Goal: Task Accomplishment & Management: Complete application form

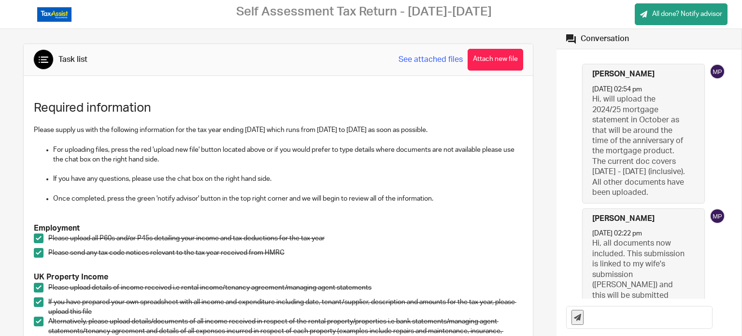
scroll to position [27, 0]
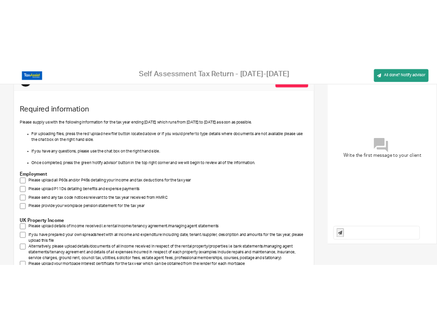
scroll to position [180, 0]
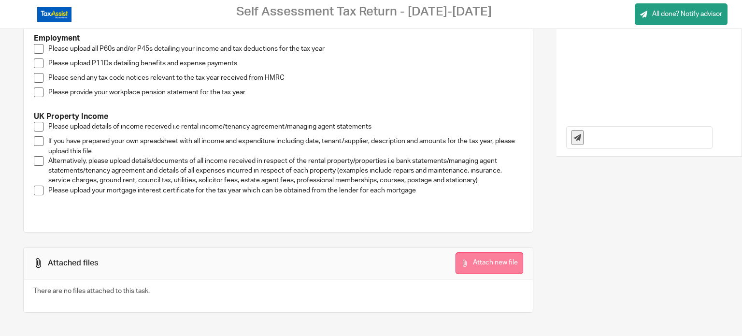
click at [474, 265] on button "Attach new file" at bounding box center [489, 263] width 68 height 22
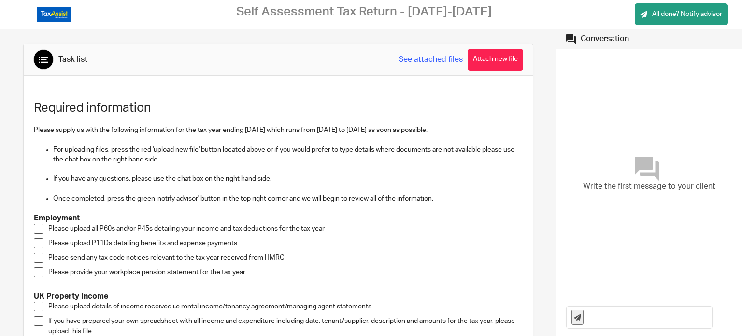
click at [41, 230] on span at bounding box center [39, 229] width 10 height 10
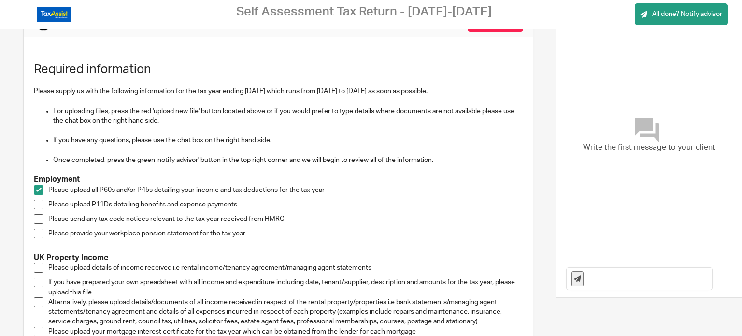
scroll to position [39, 0]
click at [39, 204] on span at bounding box center [39, 204] width 10 height 10
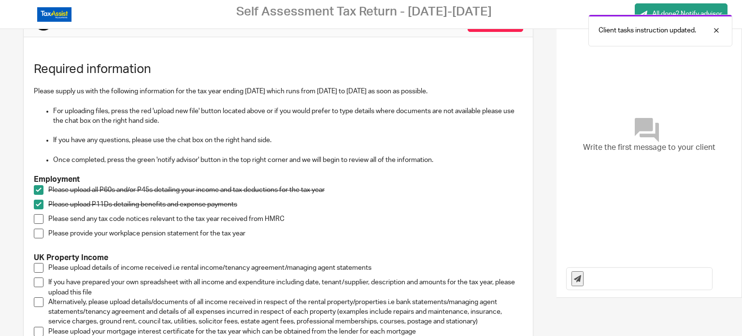
click at [38, 224] on li "Please send any tax code notices relevant to the tax year received from HMRC" at bounding box center [278, 221] width 489 height 14
click at [39, 219] on span at bounding box center [39, 219] width 10 height 10
click at [39, 235] on span at bounding box center [39, 233] width 10 height 10
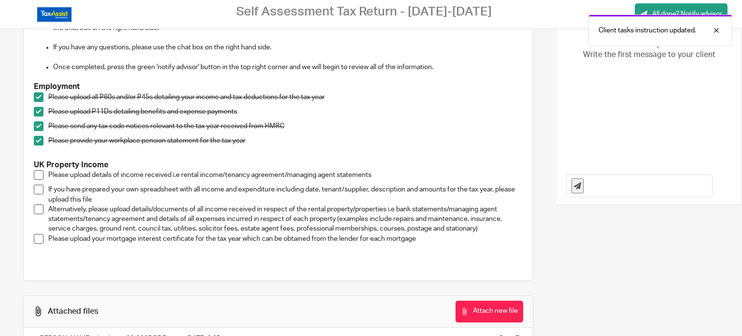
scroll to position [127, 0]
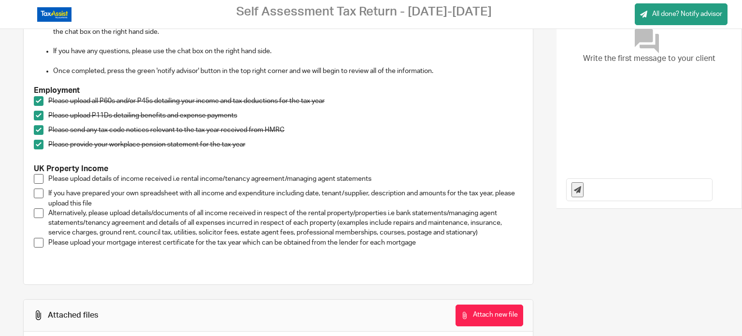
click at [39, 179] on span at bounding box center [39, 179] width 10 height 10
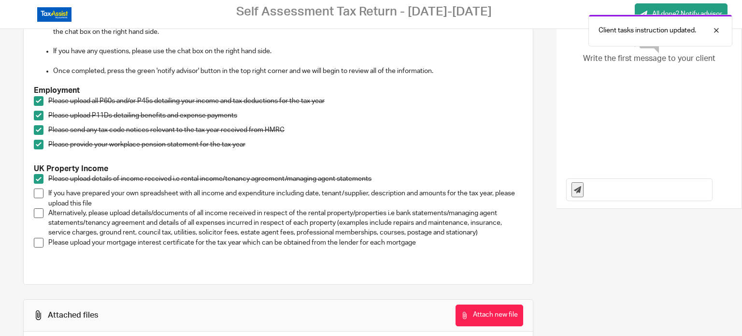
click at [37, 192] on span at bounding box center [39, 193] width 10 height 10
click at [34, 218] on li "Alternatively, please upload details/documents of all income received in respec…" at bounding box center [278, 222] width 489 height 29
click at [37, 212] on span at bounding box center [39, 213] width 10 height 10
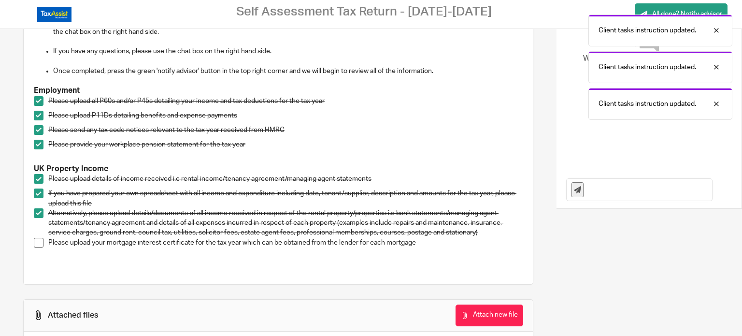
click at [39, 244] on span at bounding box center [39, 243] width 10 height 10
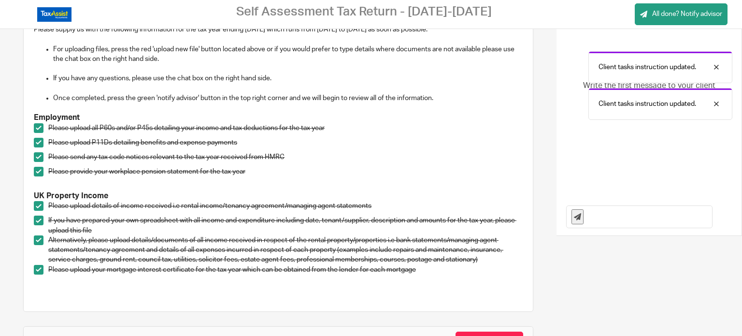
scroll to position [0, 0]
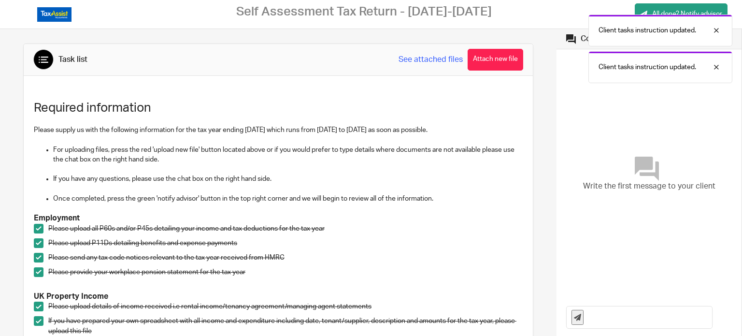
click at [437, 316] on input "text" at bounding box center [649, 317] width 123 height 22
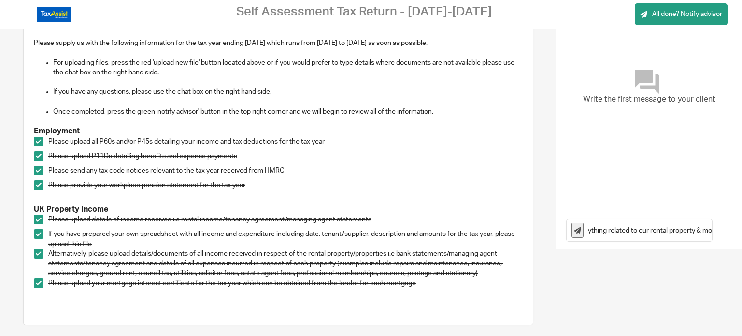
scroll to position [0, 299]
type input "I've uploaded my P60, let me know if you need anything else. Mitesh Has submitt…"
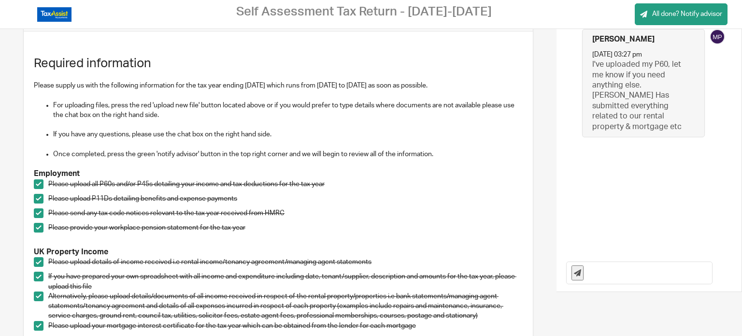
scroll to position [44, 0]
type input "This is Tanya Chauhan"
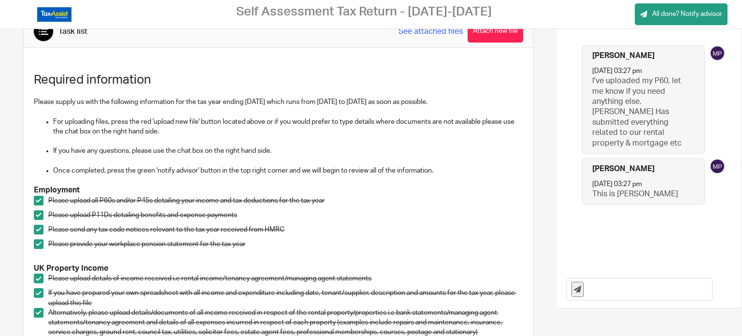
scroll to position [0, 0]
